Goal: Transaction & Acquisition: Purchase product/service

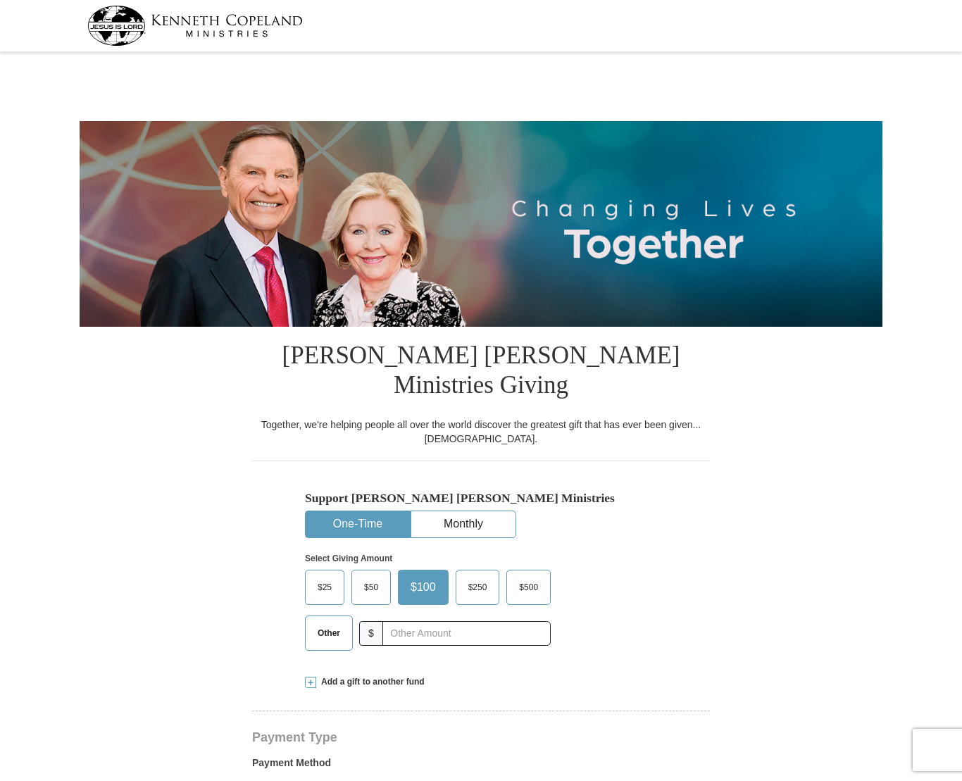
select select "CA"
click at [324, 622] on span "Other" at bounding box center [328, 632] width 37 height 21
click at [0, 0] on input "Other" at bounding box center [0, 0] width 0 height 0
click at [402, 621] on input "text" at bounding box center [466, 633] width 156 height 25
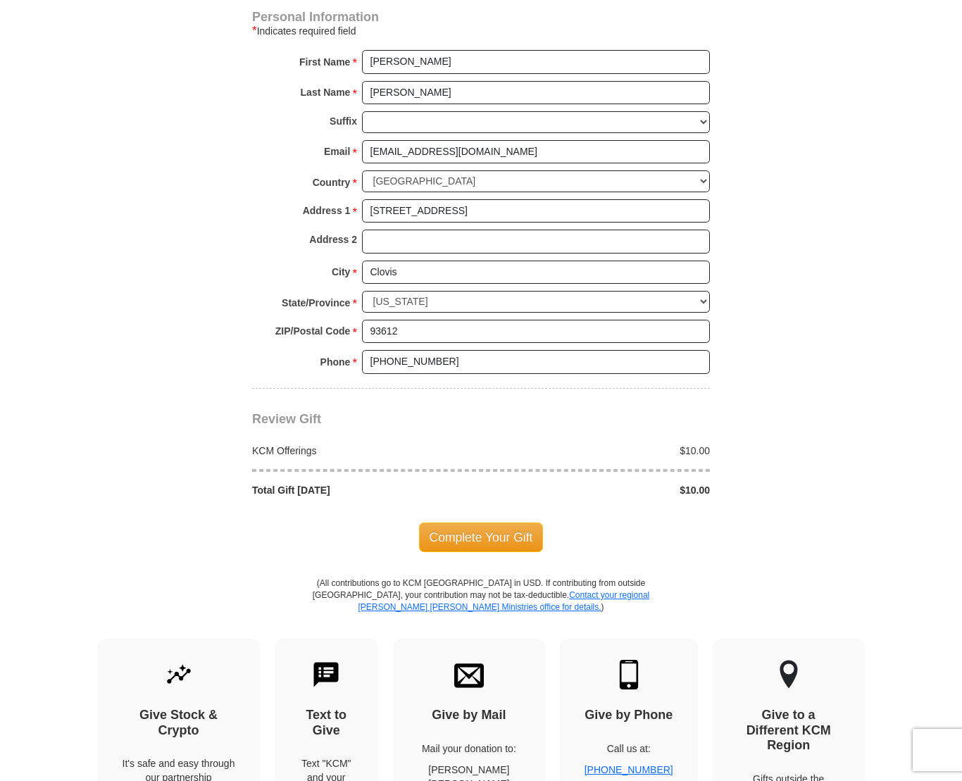
scroll to position [986, 0]
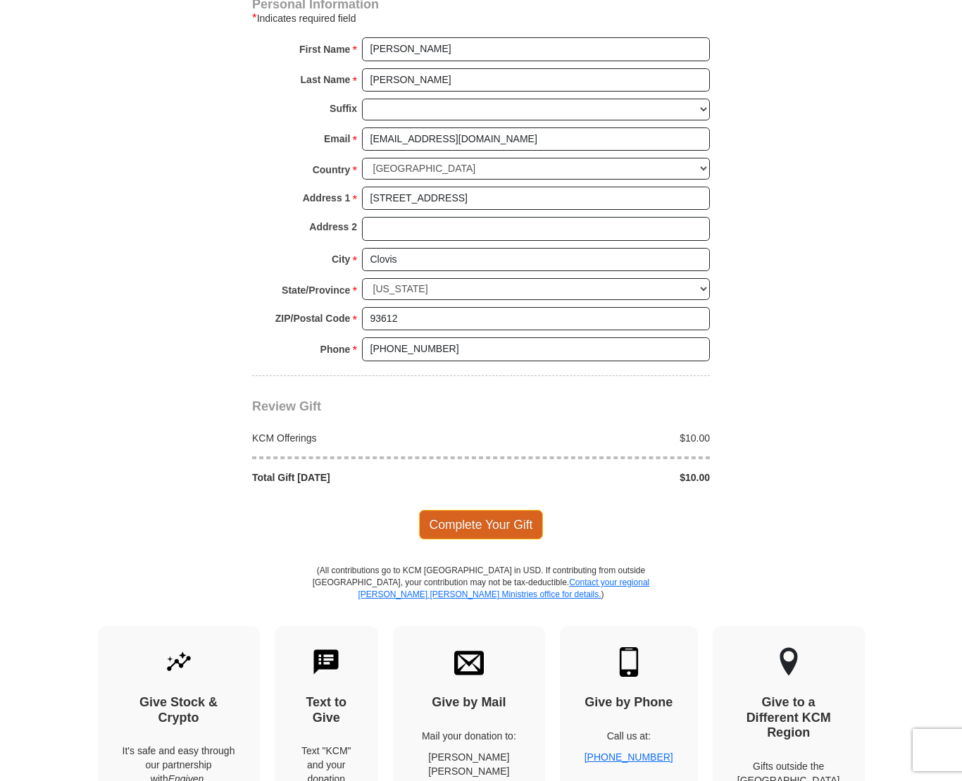
type input "10.00"
click at [482, 510] on span "Complete Your Gift" at bounding box center [481, 525] width 125 height 30
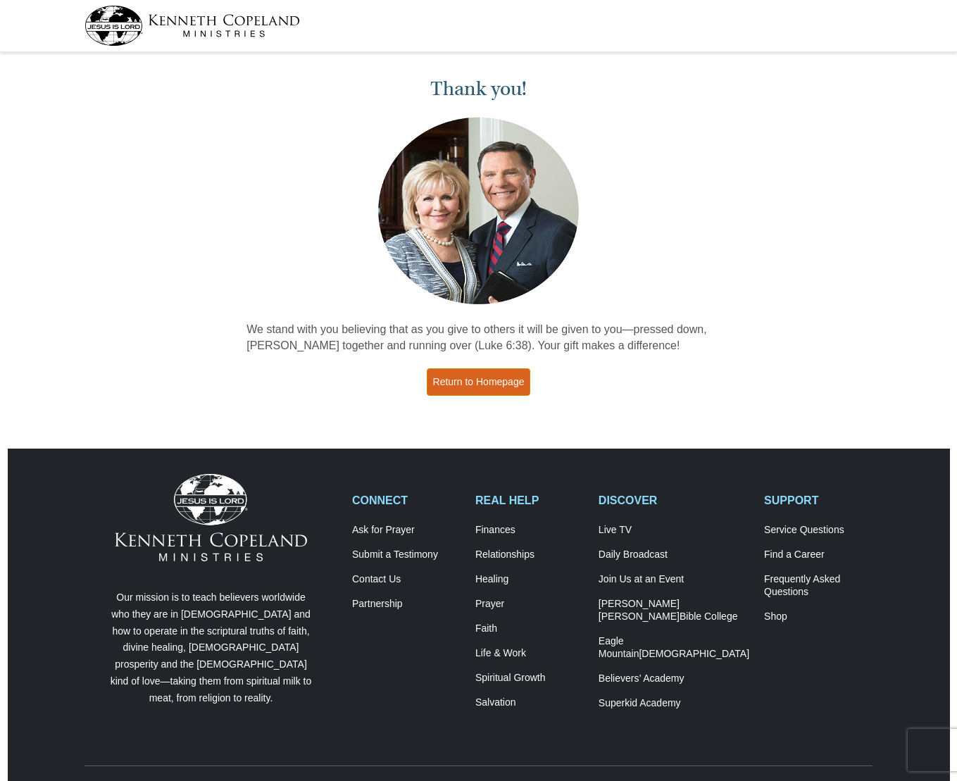
click at [477, 382] on link "Return to Homepage" at bounding box center [479, 381] width 104 height 27
